Goal: Task Accomplishment & Management: Use online tool/utility

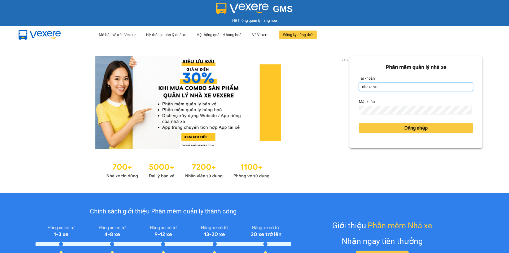
drag, startPoint x: 393, startPoint y: 88, endPoint x: 354, endPoint y: 90, distance: 39.6
click at [354, 90] on div "Phần mềm quản lý nhà xe Tài khoản nhaxe.vtd Mật khẩu Đăng nhập" at bounding box center [416, 102] width 133 height 92
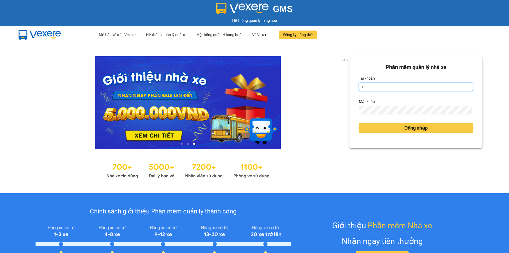
type input "thanhvan.vtd"
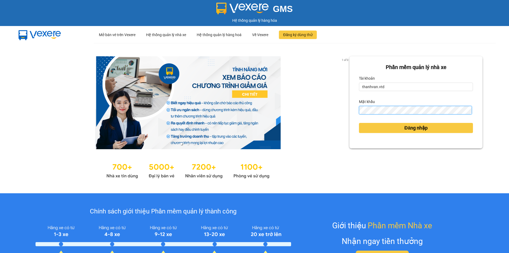
click at [359, 123] on button "Đăng nhập" at bounding box center [416, 128] width 114 height 10
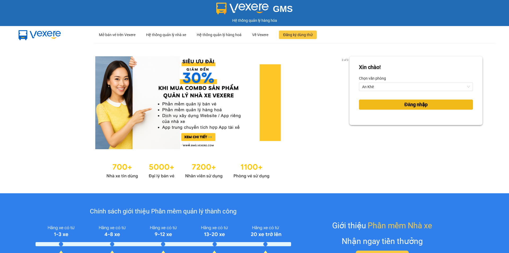
click at [378, 105] on button "Đăng nhập" at bounding box center [416, 104] width 114 height 10
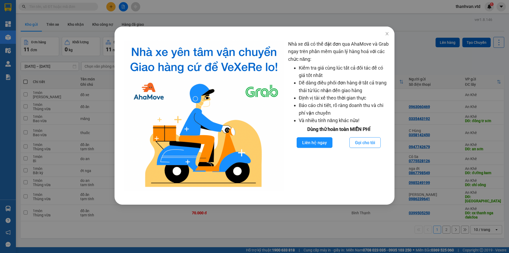
click at [419, 63] on div "Nhà xe đã có thể đặt đơn qua AhaMove và Grab ngay trên phần mềm quản lý hàng ho…" at bounding box center [254, 126] width 509 height 253
